Goal: Task Accomplishment & Management: Complete application form

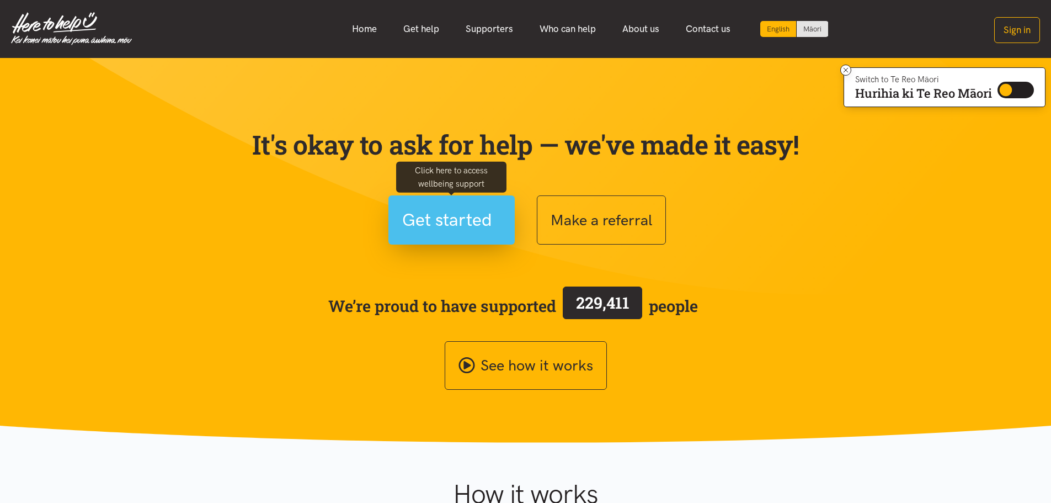
click at [465, 232] on span "Get started" at bounding box center [447, 220] width 90 height 28
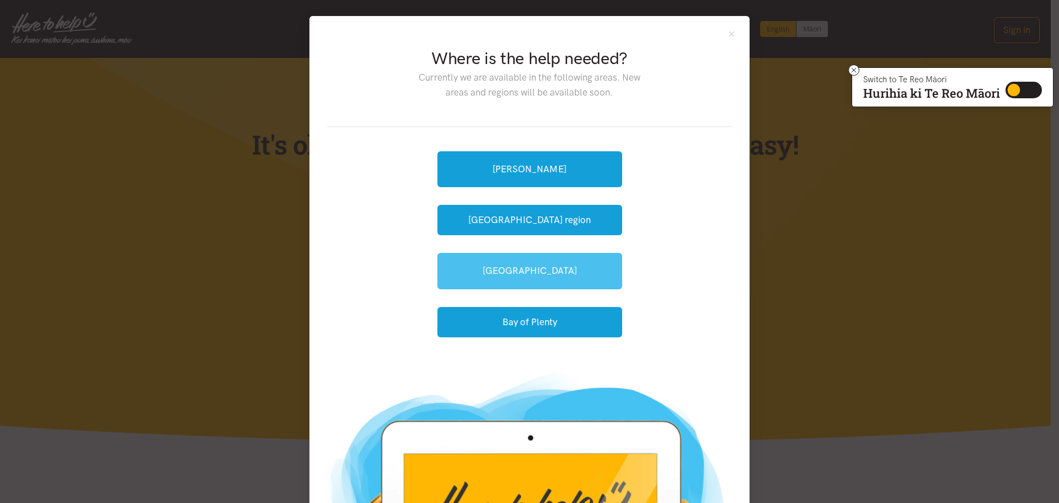
click at [552, 268] on link "[GEOGRAPHIC_DATA]" at bounding box center [530, 271] width 185 height 36
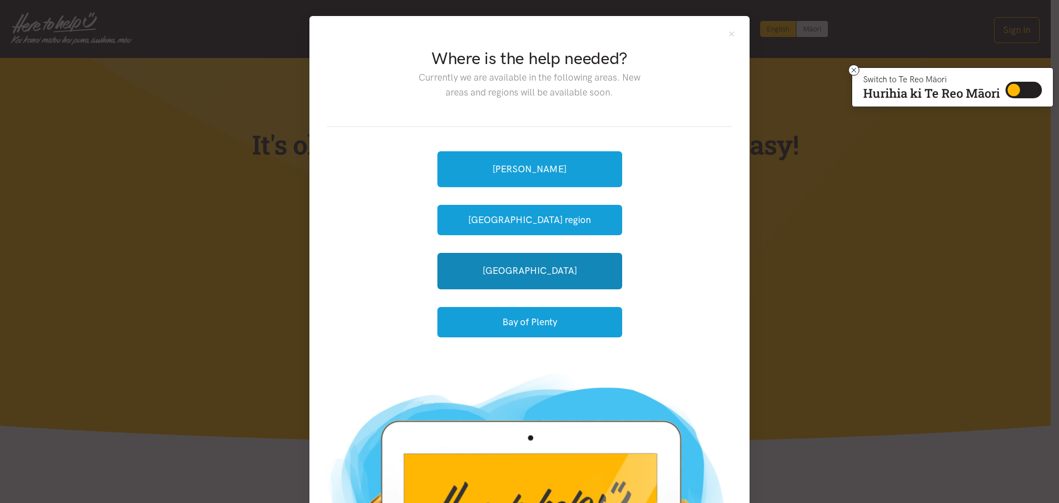
scroll to position [82, 0]
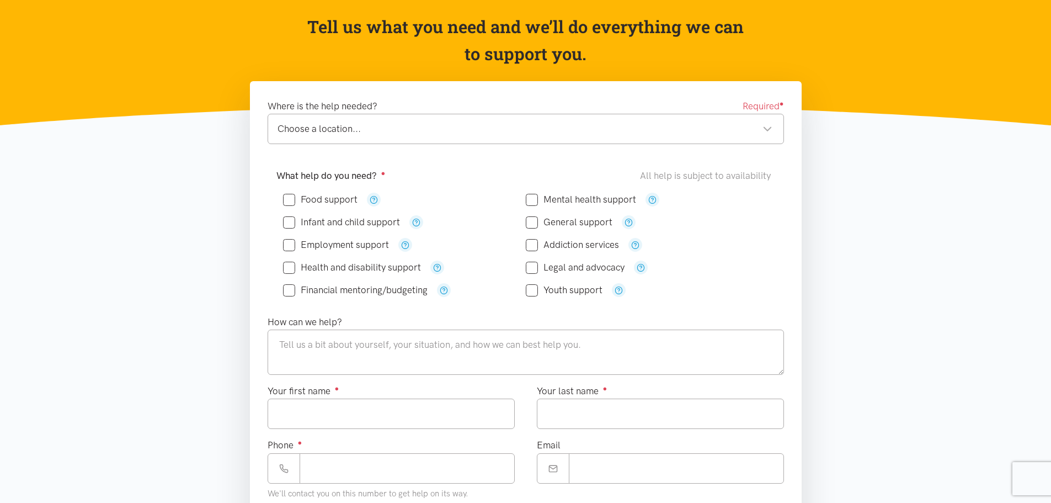
scroll to position [110, 0]
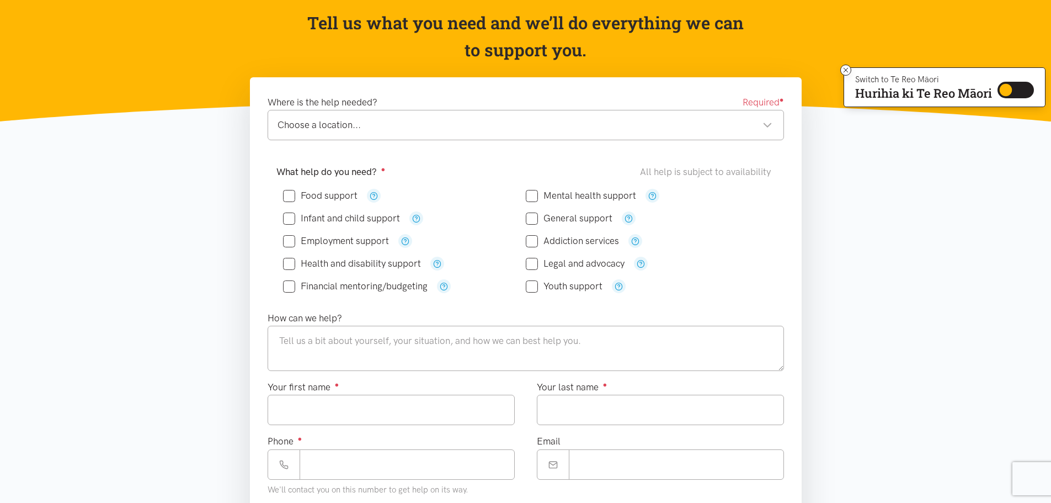
click at [345, 129] on div "Choose a location..." at bounding box center [525, 125] width 495 height 15
click at [292, 195] on input "Food support" at bounding box center [320, 195] width 74 height 9
checkbox input "true"
click at [419, 217] on icon "button" at bounding box center [416, 218] width 8 height 8
click at [380, 217] on input "Infant and child support" at bounding box center [341, 218] width 117 height 9
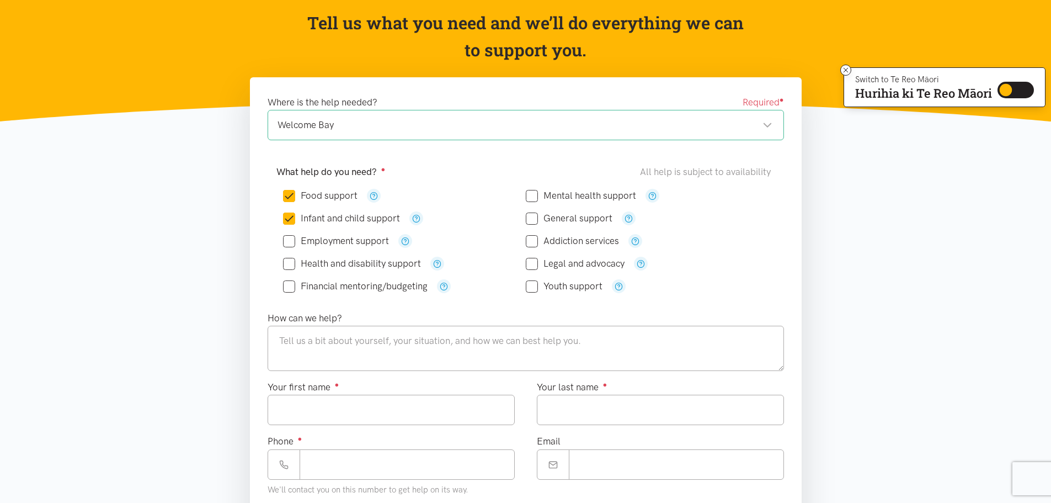
click at [295, 218] on input "Infant and child support" at bounding box center [341, 218] width 117 height 9
checkbox input "false"
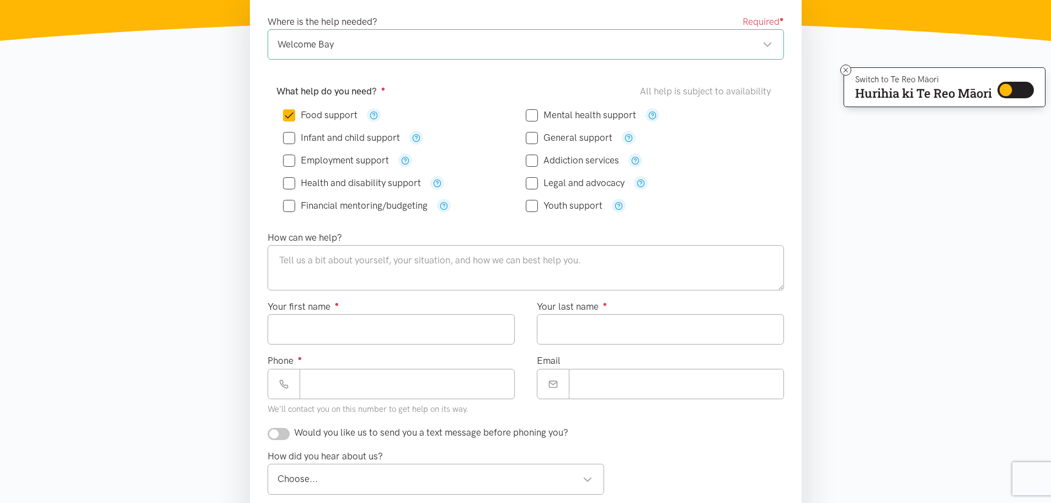
scroll to position [166, 0]
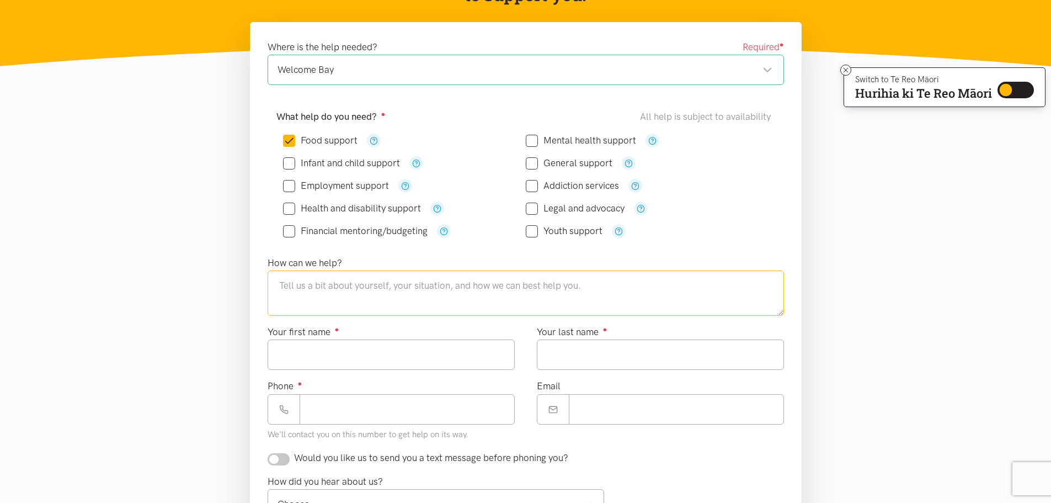
click at [357, 295] on textarea at bounding box center [526, 292] width 516 height 45
click at [281, 284] on textarea "My husband recently finished his studies and is back to work, we are recententl…" at bounding box center [526, 292] width 516 height 45
type textarea "we are a family of 4 2My husband recently finished his studies and is back to w…"
type input "****"
click at [364, 286] on textarea "we are a family of 4 2My husband recently finished his studies and is back to w…" at bounding box center [526, 292] width 516 height 45
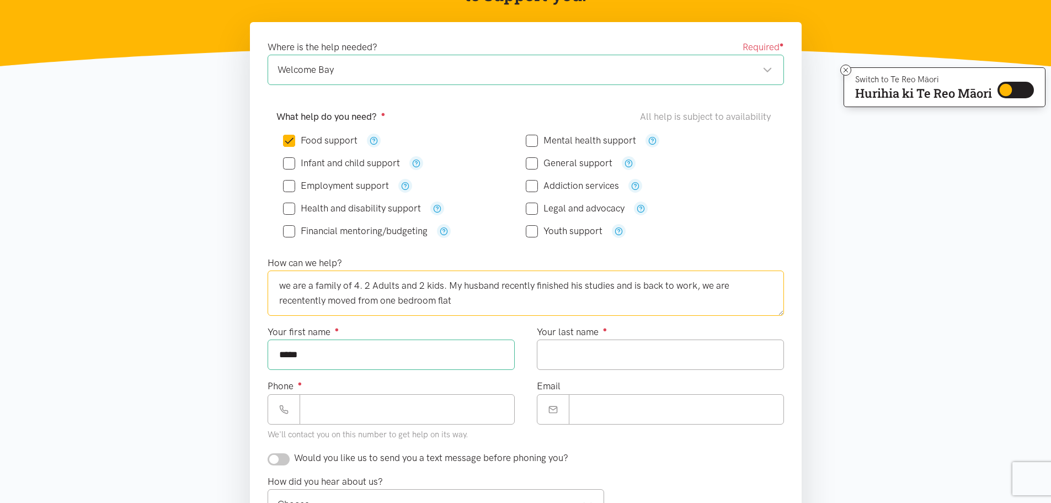
click at [288, 303] on textarea "we are a family of 4. 2 Adults and 2 kids. My husband recently finished his stu…" at bounding box center [526, 292] width 516 height 45
drag, startPoint x: 300, startPoint y: 302, endPoint x: 505, endPoint y: 311, distance: 206.0
click at [505, 311] on textarea "we are a family of 4. 2 Adults and 2 kids. My husband recently finished his stu…" at bounding box center [526, 292] width 516 height 45
click at [439, 297] on textarea "we are a family of 4. 2 Adults and 2 kids. My husband recently finished his stu…" at bounding box center [526, 292] width 516 height 45
click at [486, 300] on textarea "we are a family of 4. 2 Adults and 2 kids. My husband recently finished his stu…" at bounding box center [526, 292] width 516 height 45
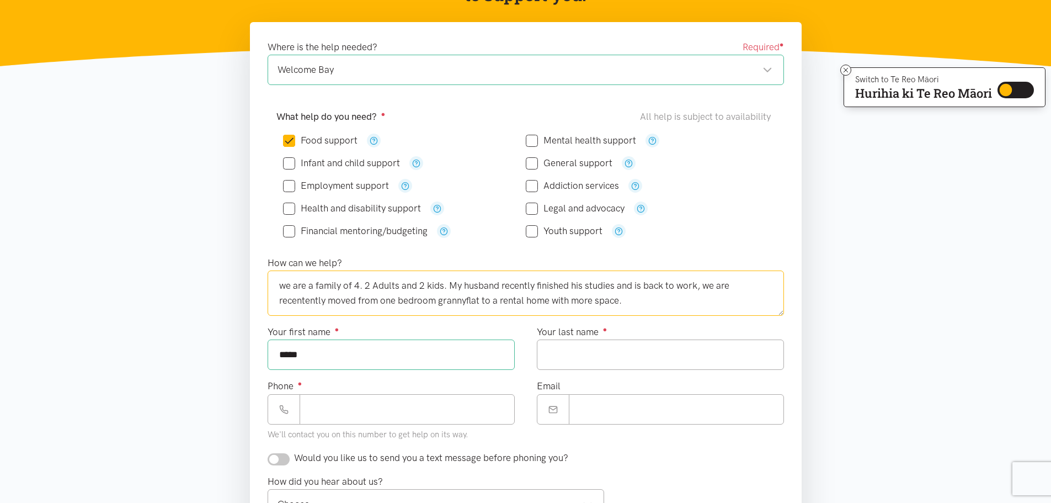
click at [638, 303] on textarea "we are a family of 4. 2 Adults and 2 kids. My husband recently finished his stu…" at bounding box center [526, 292] width 516 height 45
click at [700, 281] on textarea "we are a family of 4. 2 Adults and 2 kids. My husband recently finished his stu…" at bounding box center [526, 292] width 516 height 45
click at [670, 312] on textarea "we are a family of 4. 2 Adults and 2 kids. My husband recently finished his stu…" at bounding box center [526, 292] width 516 height 45
drag, startPoint x: 394, startPoint y: 308, endPoint x: 248, endPoint y: 264, distance: 153.3
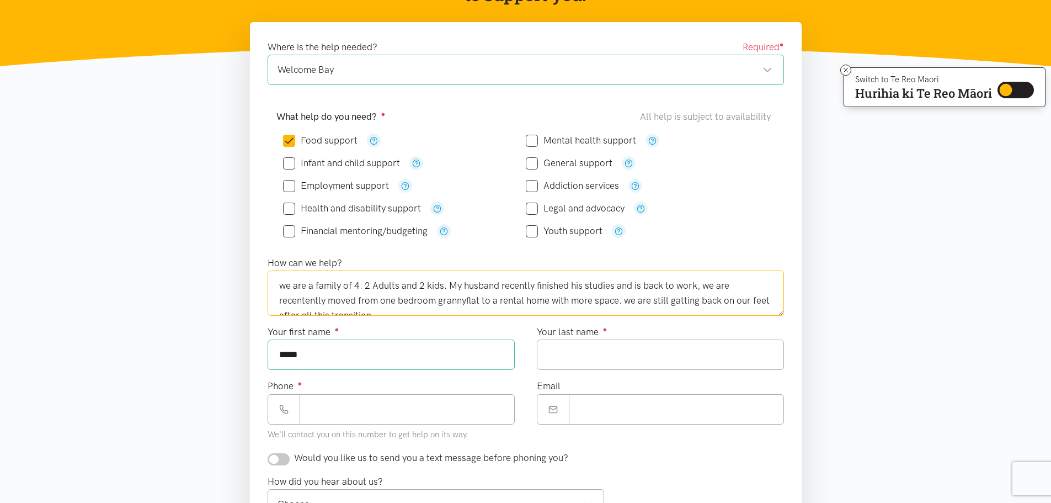
click at [248, 264] on div "Where is the help needed? Required ● [GEOGRAPHIC_DATA] Welcome Bay [GEOGRAPHIC_…" at bounding box center [526, 342] width 574 height 641
type textarea "we are a family of 4. 2 Adults and 2 kids. My husband recently finished his stu…"
click at [317, 354] on input "****" at bounding box center [391, 354] width 247 height 30
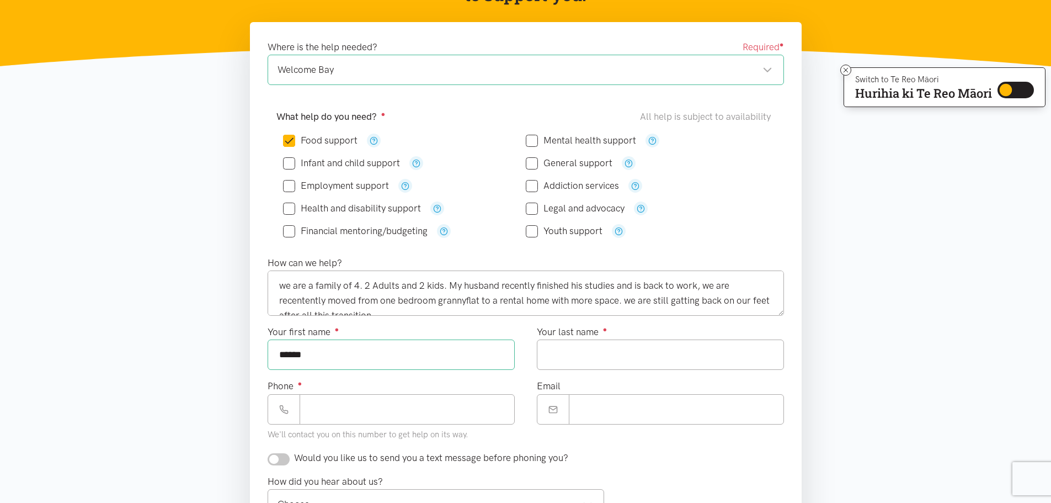
type input "******"
type input "*"
type input "*******"
type input "**********"
click at [654, 395] on input "Email" at bounding box center [676, 409] width 215 height 30
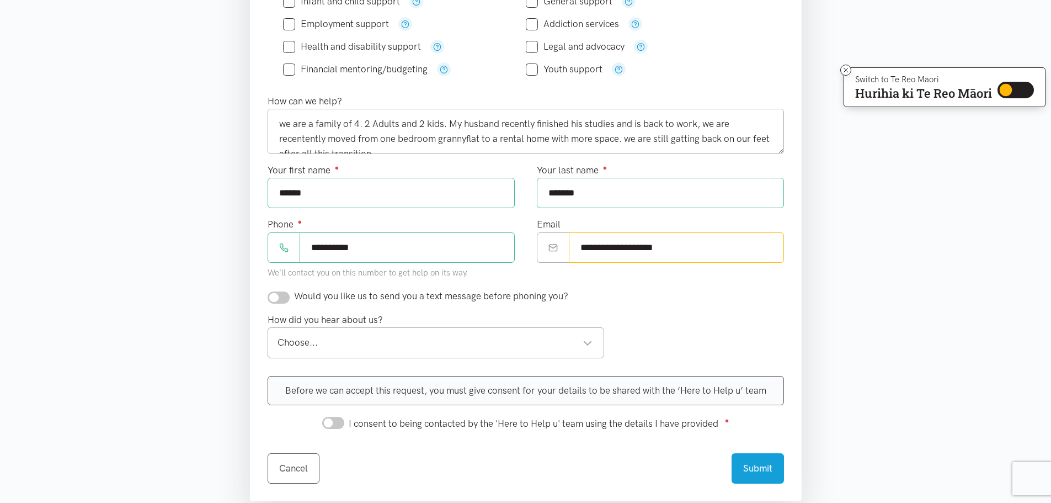
scroll to position [331, 0]
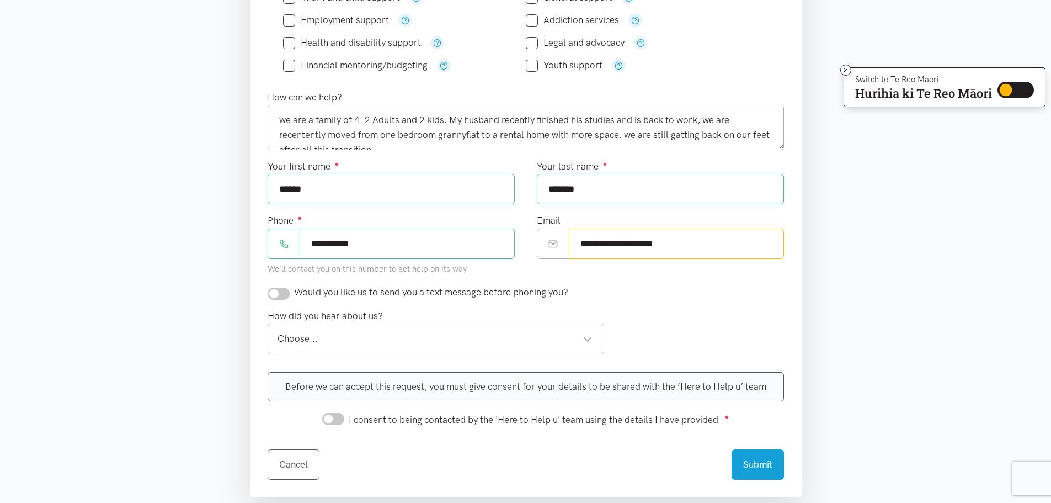
type input "**********"
click at [274, 290] on input "checkbox" at bounding box center [279, 293] width 22 height 12
checkbox input "true"
drag, startPoint x: 321, startPoint y: 323, endPoint x: 322, endPoint y: 335, distance: 11.6
click at [322, 331] on div "Choose... Choose..." at bounding box center [436, 338] width 337 height 30
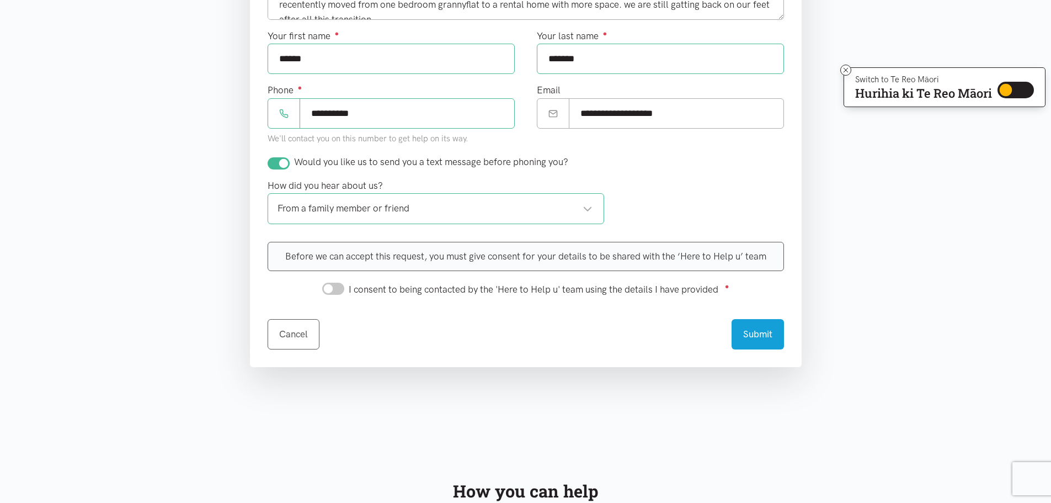
scroll to position [441, 0]
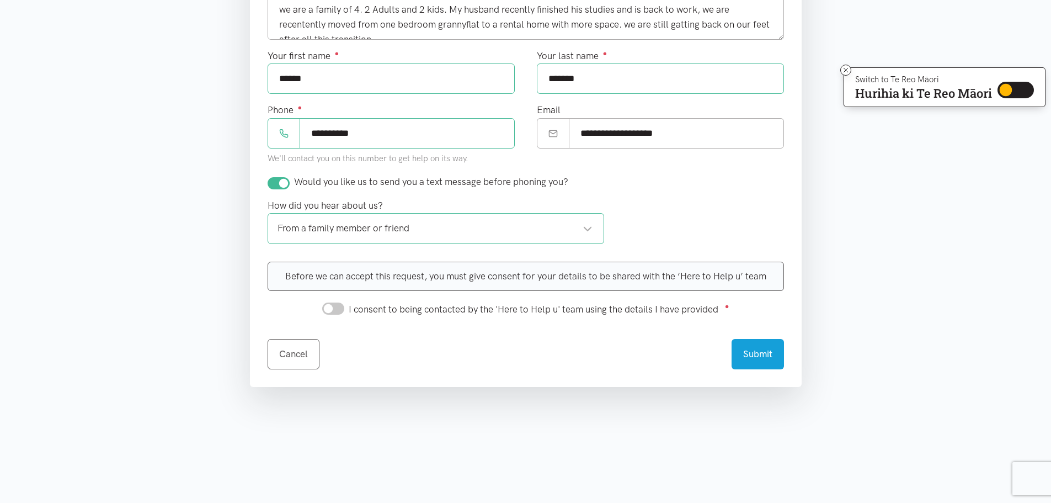
click at [328, 311] on input "I consent to being contacted by the 'Here to Help u' team using the details I h…" at bounding box center [333, 308] width 22 height 12
checkbox input "true"
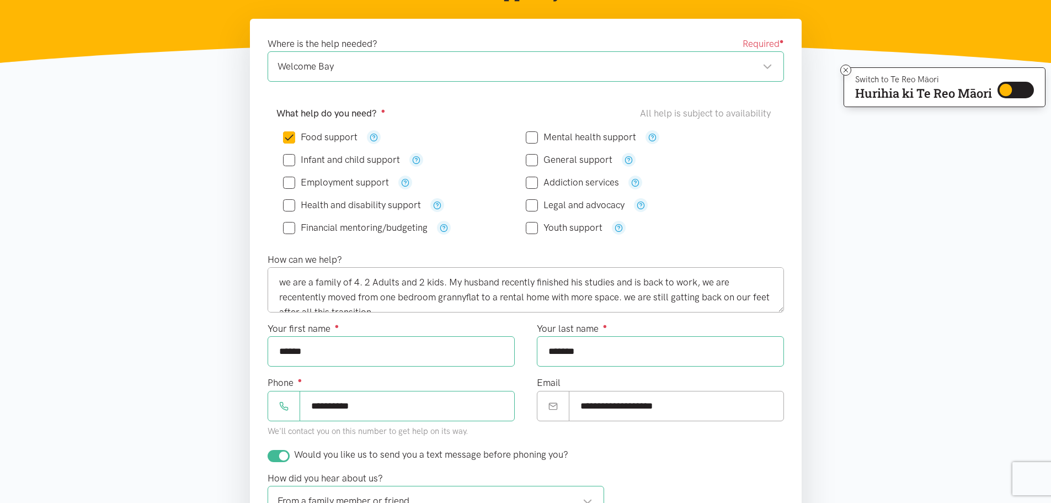
scroll to position [110, 0]
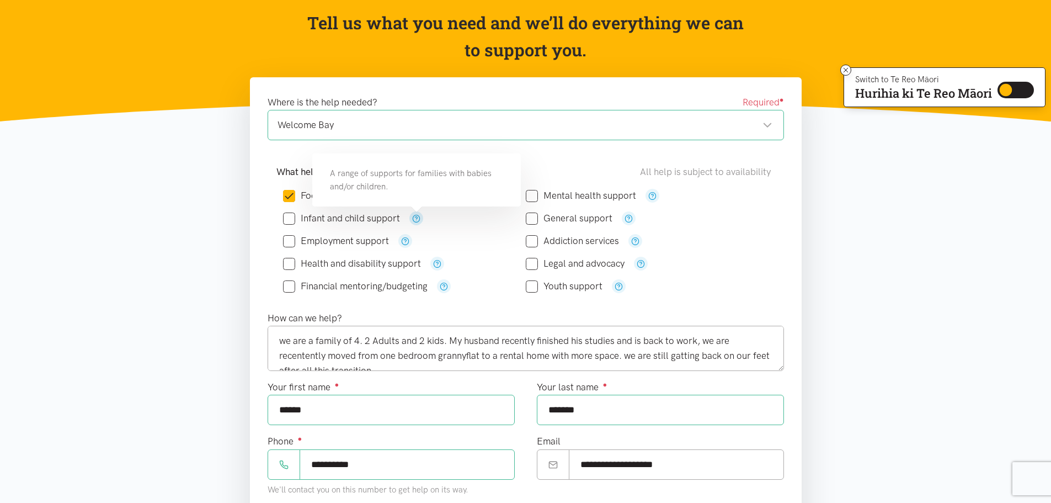
click at [418, 220] on icon "button" at bounding box center [416, 218] width 8 height 8
click at [295, 216] on input "Infant and child support" at bounding box center [341, 218] width 117 height 9
checkbox input "true"
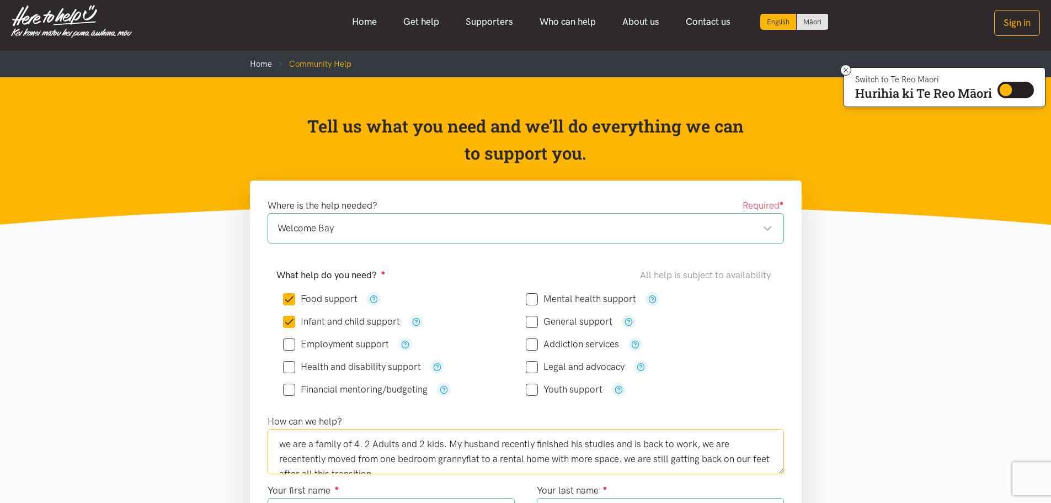
scroll to position [0, 0]
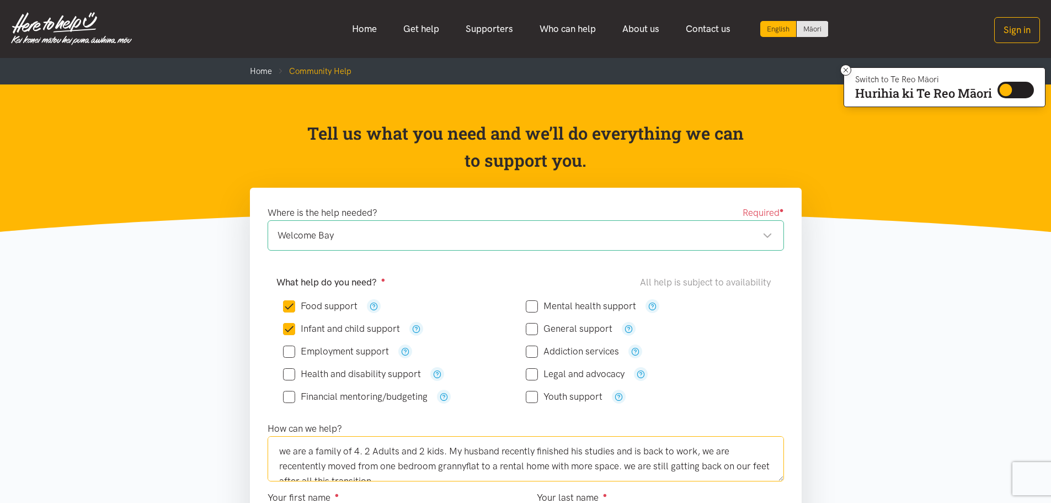
drag, startPoint x: 404, startPoint y: 305, endPoint x: 268, endPoint y: 392, distance: 161.8
click at [268, 392] on form "Where is the help needed? Required ● [GEOGRAPHIC_DATA] Welcome Bay [GEOGRAPHIC_…" at bounding box center [526, 507] width 516 height 605
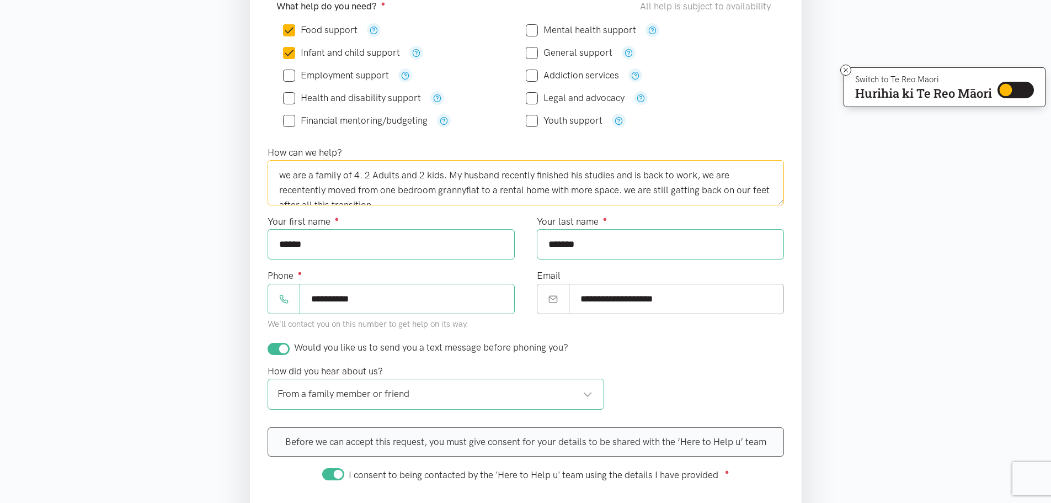
drag, startPoint x: 398, startPoint y: 201, endPoint x: 239, endPoint y: 157, distance: 165.1
click at [239, 157] on div "Where is the help needed? Required ● [GEOGRAPHIC_DATA] Welcome Bay [GEOGRAPHIC_…" at bounding box center [526, 232] width 574 height 641
paste textarea "We are a family of four — two adults and two children. My husband recently comp…"
click at [385, 174] on textarea "We are a family of four — two adults and two children. My husband recently comp…" at bounding box center [526, 182] width 516 height 45
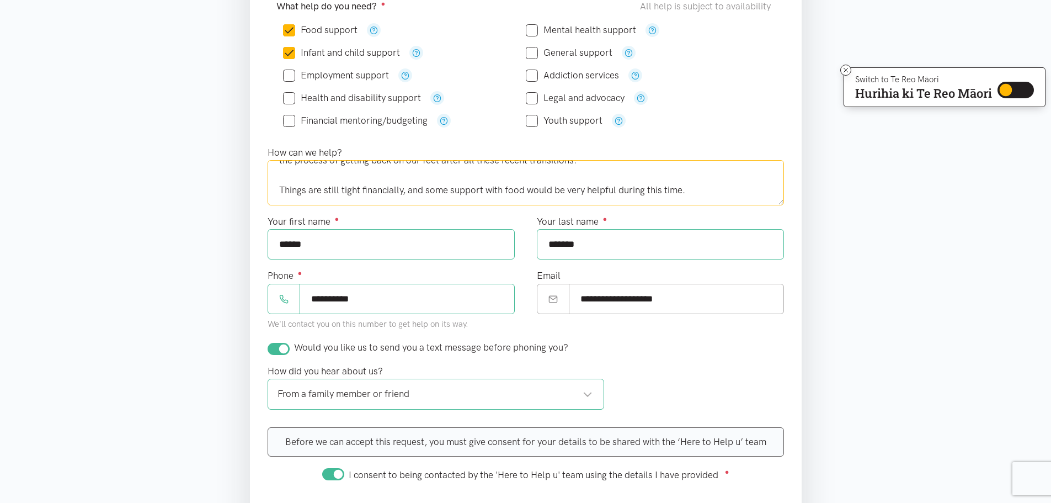
scroll to position [45, 0]
click at [282, 188] on textarea "We are a family of four, two adults and two children. My husband recently compl…" at bounding box center [526, 182] width 516 height 45
click at [275, 188] on textarea "We are a family of four, two adults and two children. My husband recently compl…" at bounding box center [526, 182] width 516 height 45
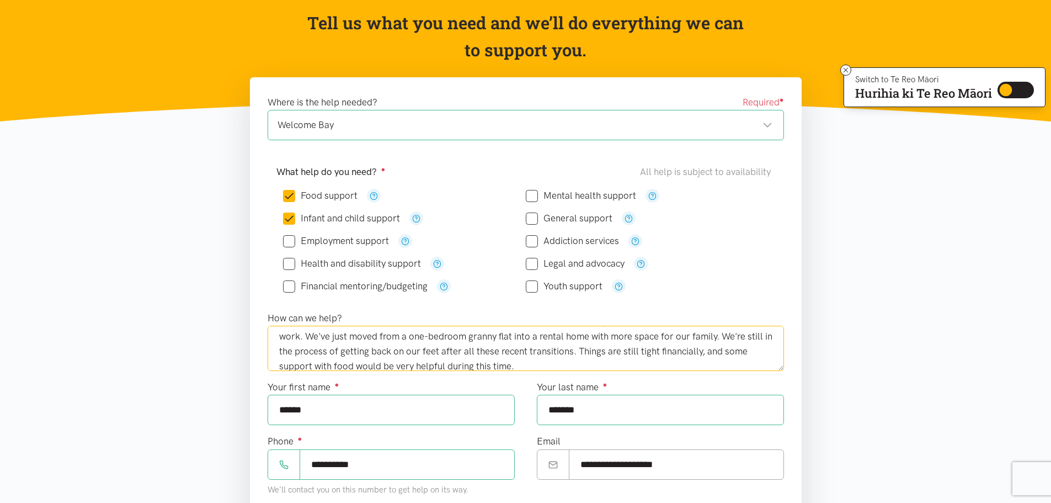
scroll to position [30, 0]
drag, startPoint x: 467, startPoint y: 342, endPoint x: 463, endPoint y: 349, distance: 7.9
click at [465, 348] on textarea "We are a family of four, two adults and two children. My husband recently compl…" at bounding box center [526, 348] width 516 height 45
drag, startPoint x: 513, startPoint y: 339, endPoint x: 465, endPoint y: 346, distance: 47.9
click at [465, 346] on textarea "We are a family of four, two adults and two children. My husband recently compl…" at bounding box center [526, 348] width 516 height 45
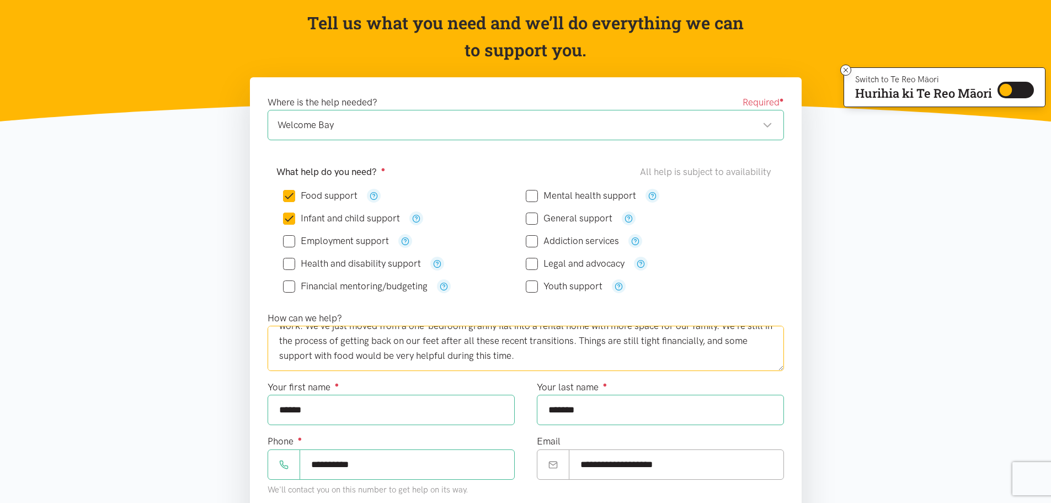
scroll to position [166, 0]
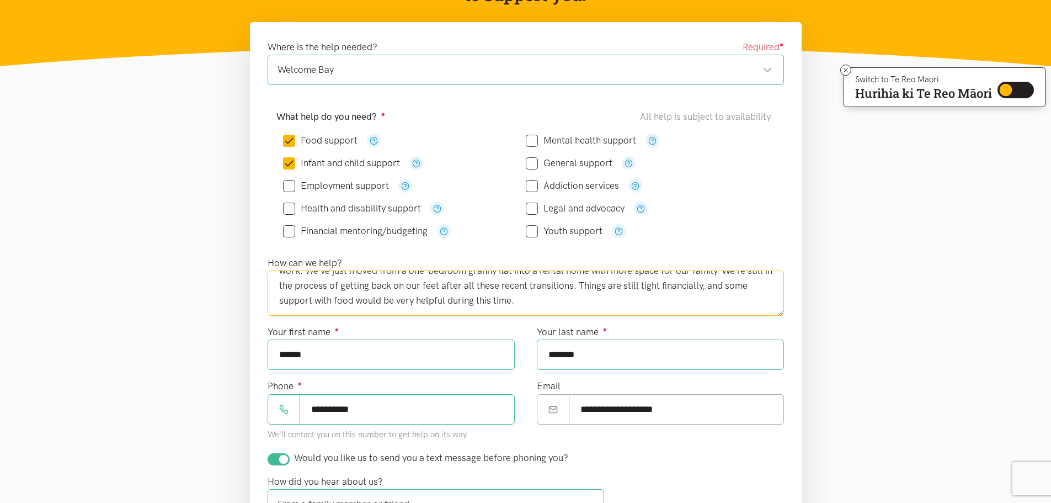
click at [584, 306] on textarea "We are a family of four, two adults and two children. My husband recently compl…" at bounding box center [526, 292] width 516 height 45
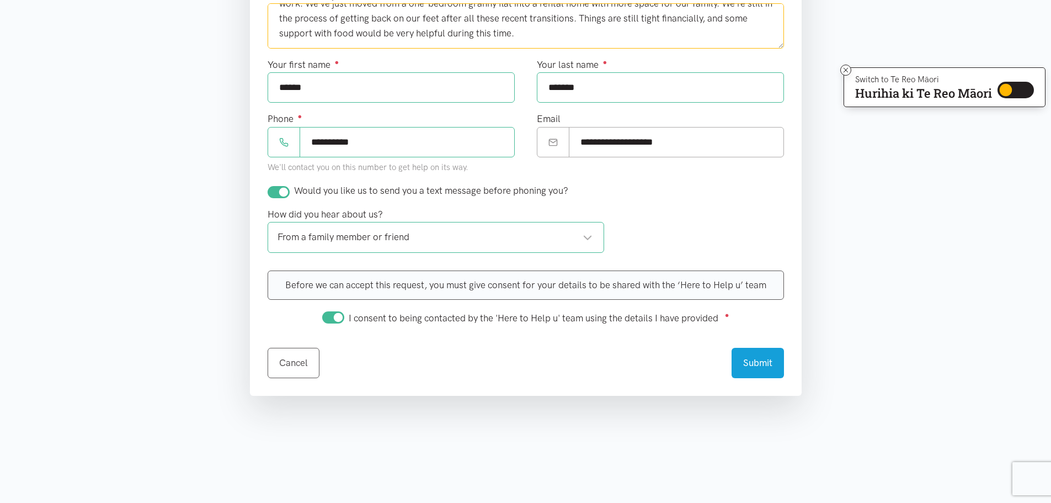
scroll to position [441, 0]
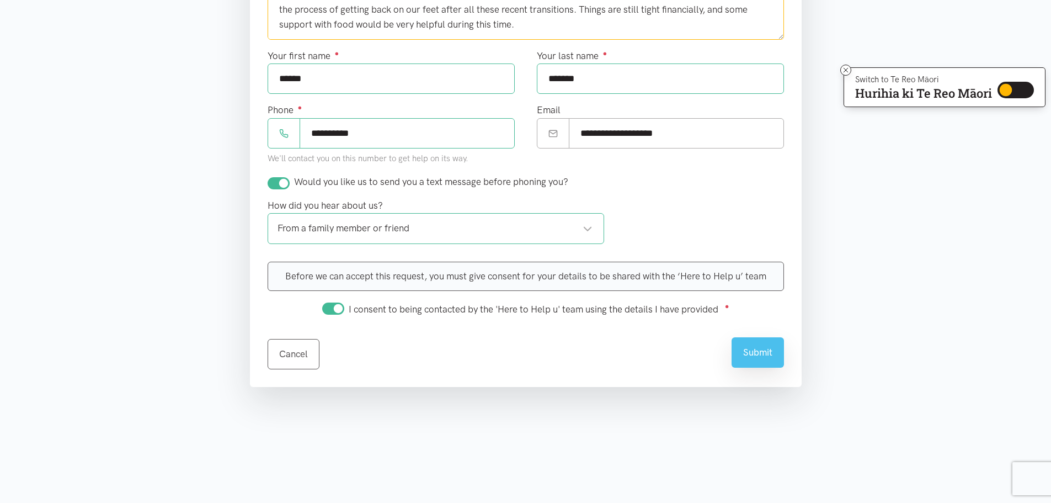
type textarea "We are a family of four, two adults and two children. My husband recently compl…"
click at [765, 357] on button "Submit" at bounding box center [758, 352] width 52 height 30
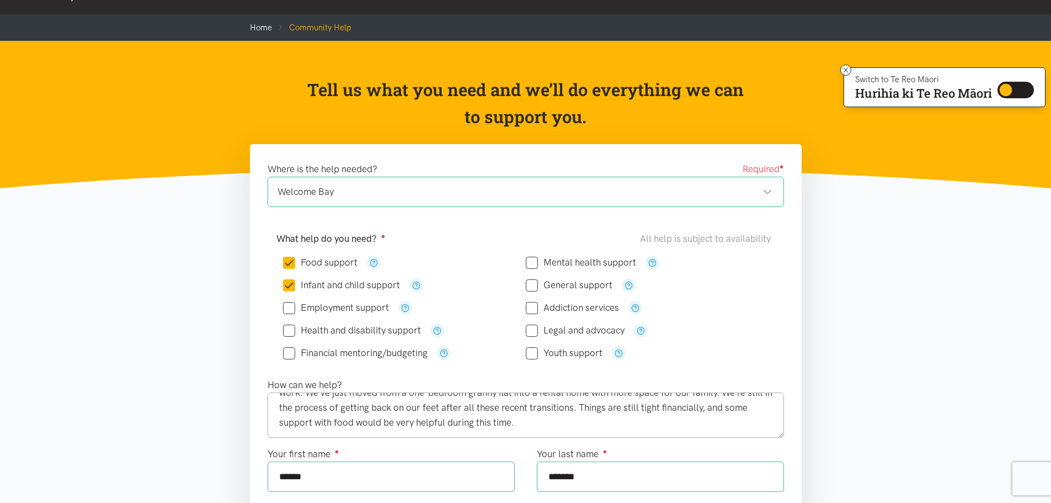
scroll to position [0, 0]
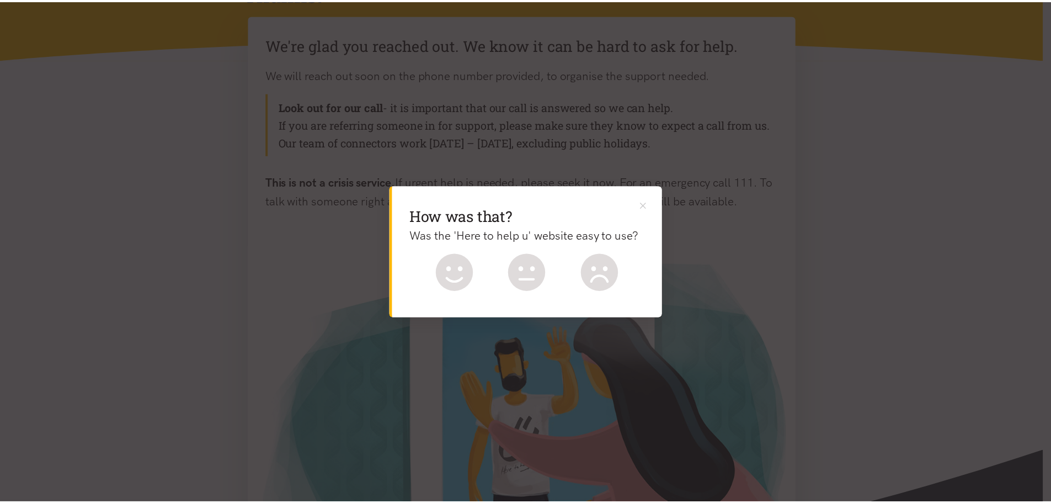
scroll to position [166, 0]
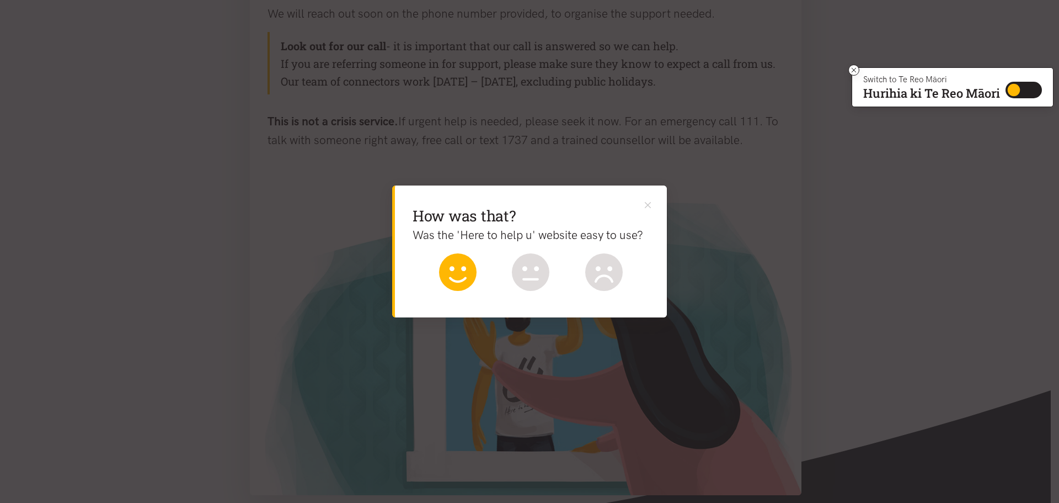
click at [454, 272] on icon at bounding box center [458, 272] width 38 height 38
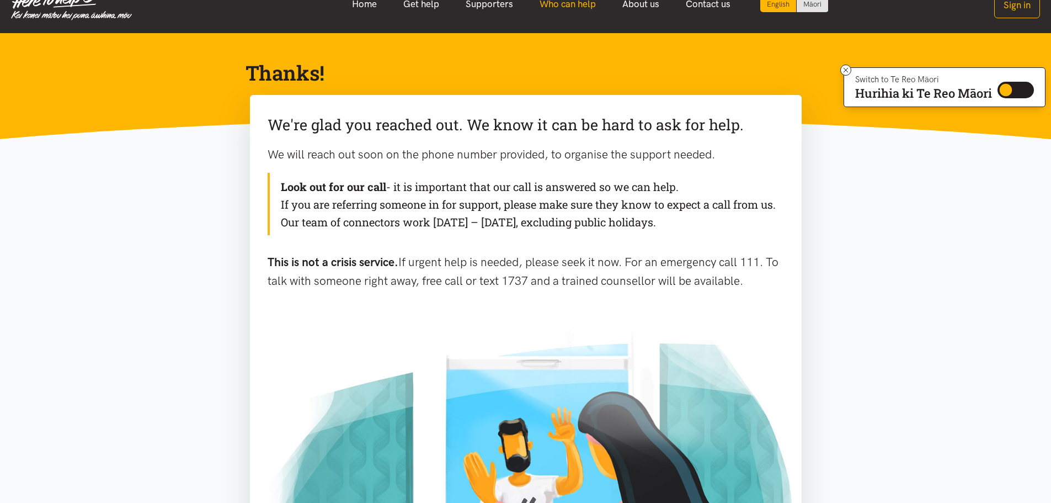
scroll to position [0, 0]
